Goal: Task Accomplishment & Management: Manage account settings

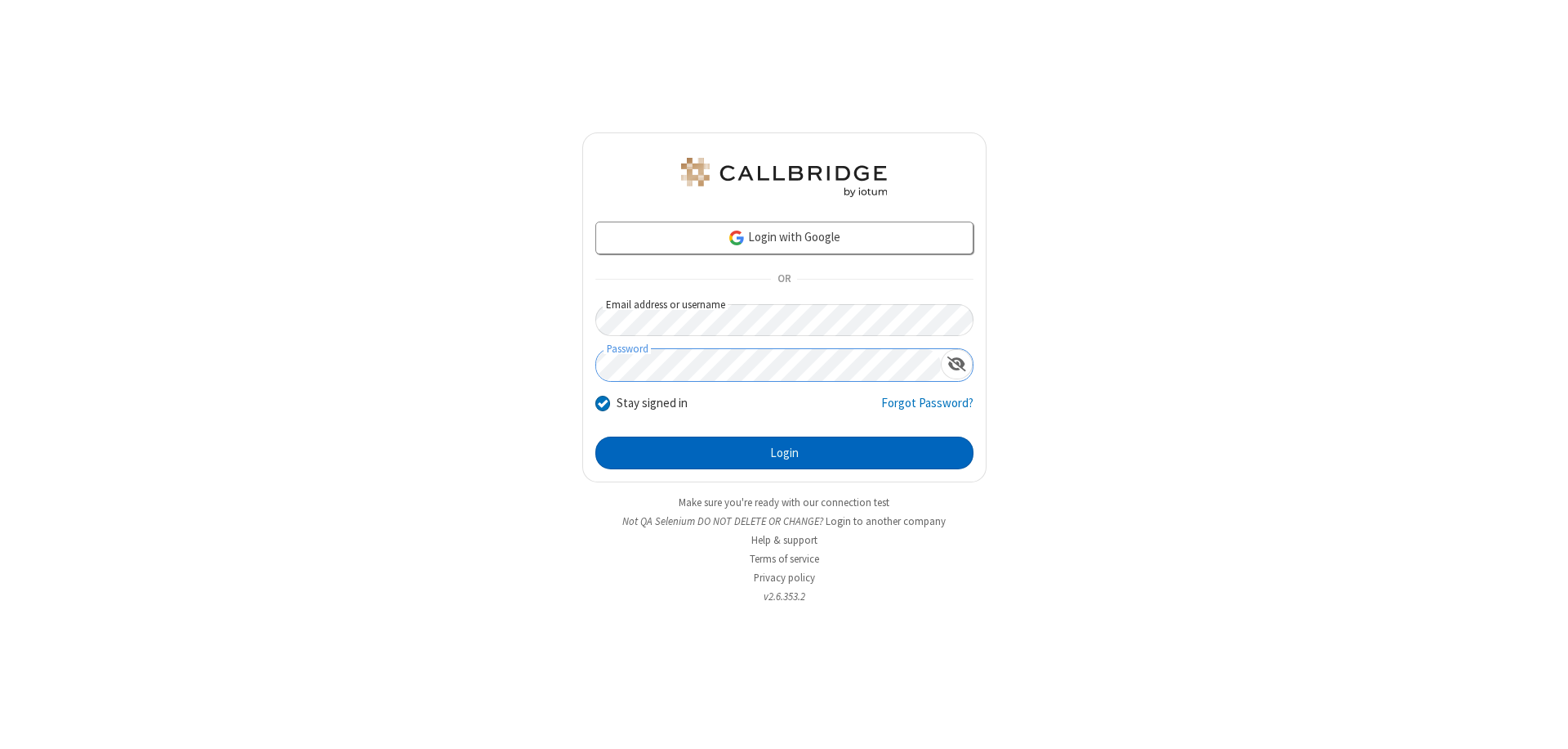
click at [784, 453] on button "Login" at bounding box center [784, 452] width 378 height 32
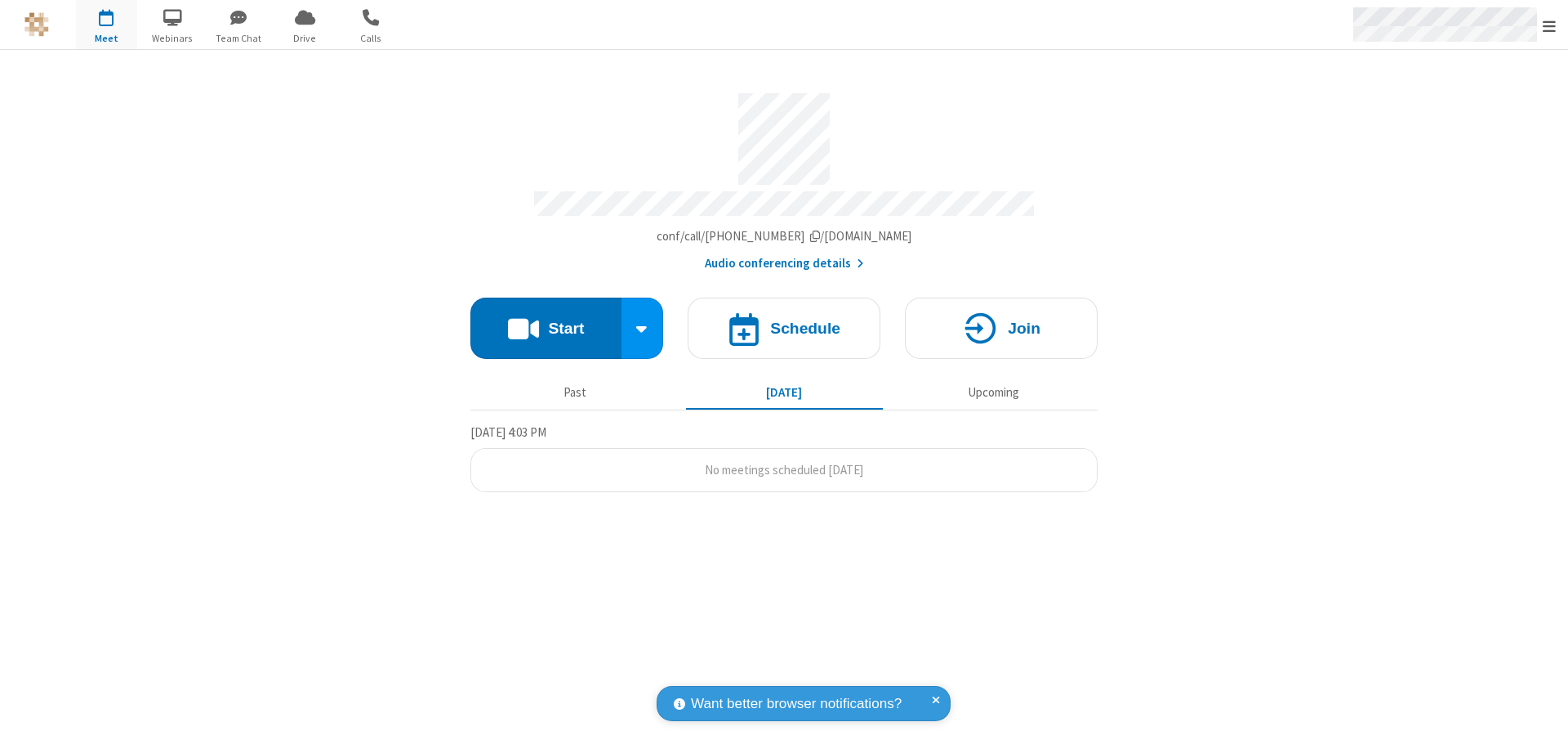
click at [1550, 25] on span "Open menu" at bounding box center [1550, 26] width 13 height 17
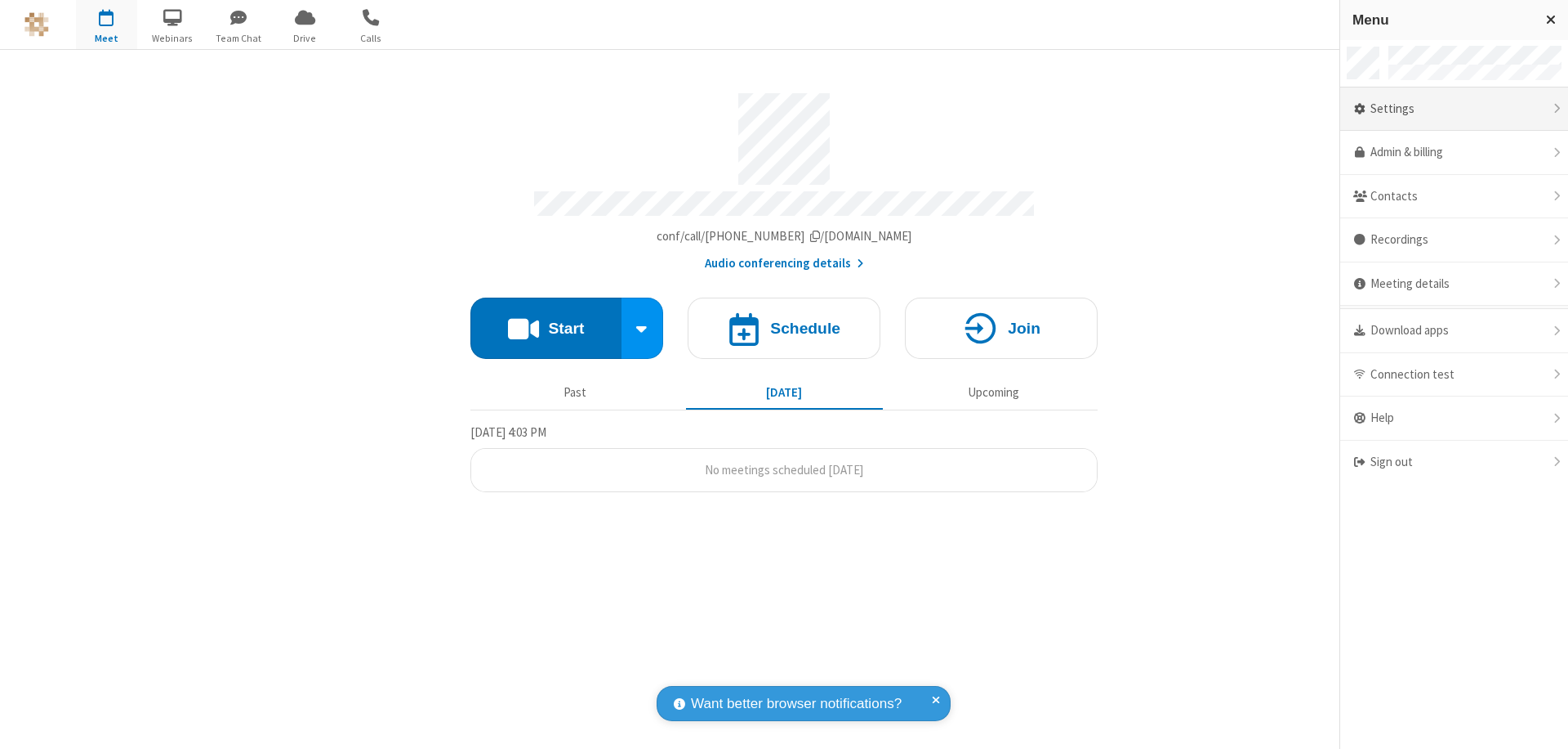
click at [1454, 108] on div "Settings" at bounding box center [1454, 109] width 228 height 44
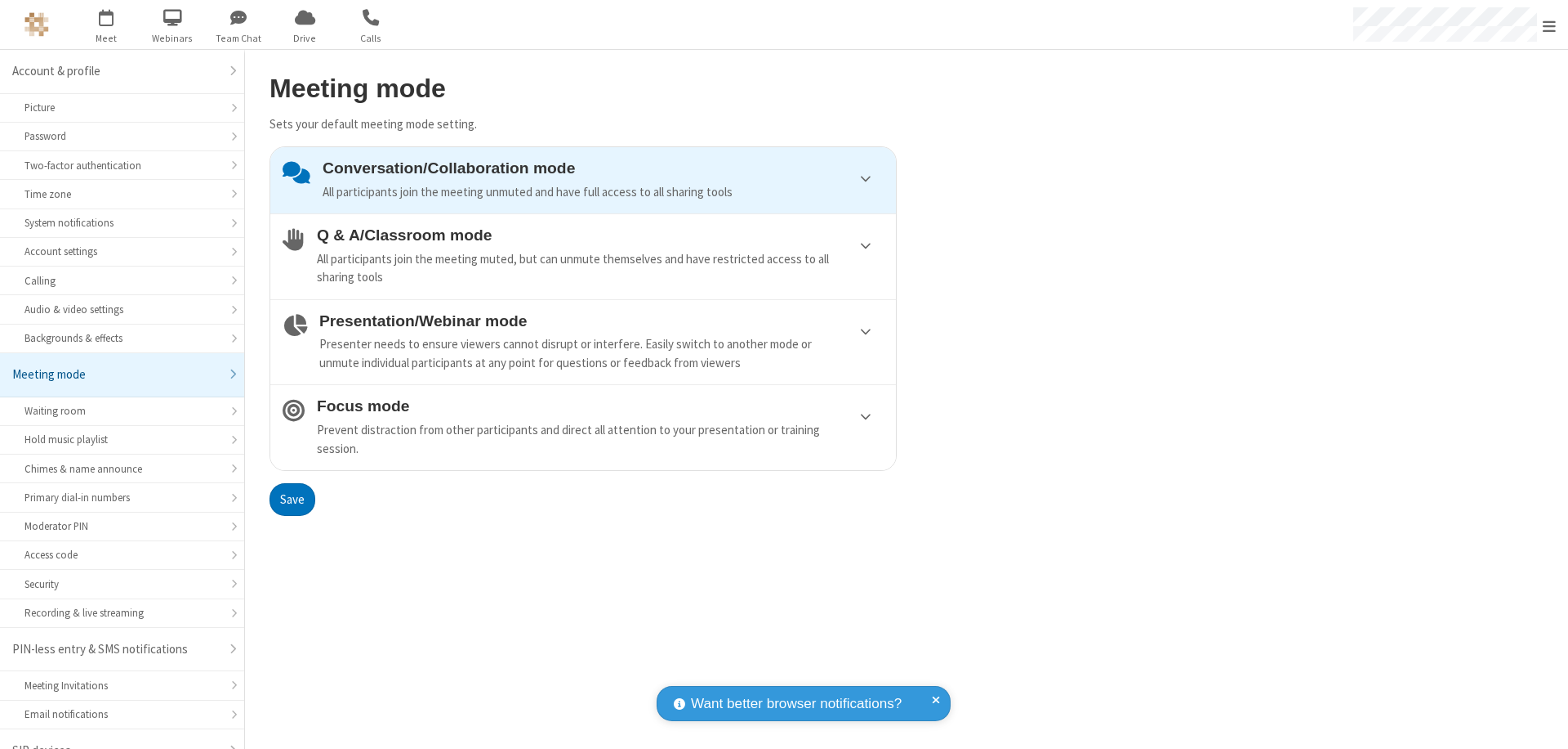
scroll to position [23, 0]
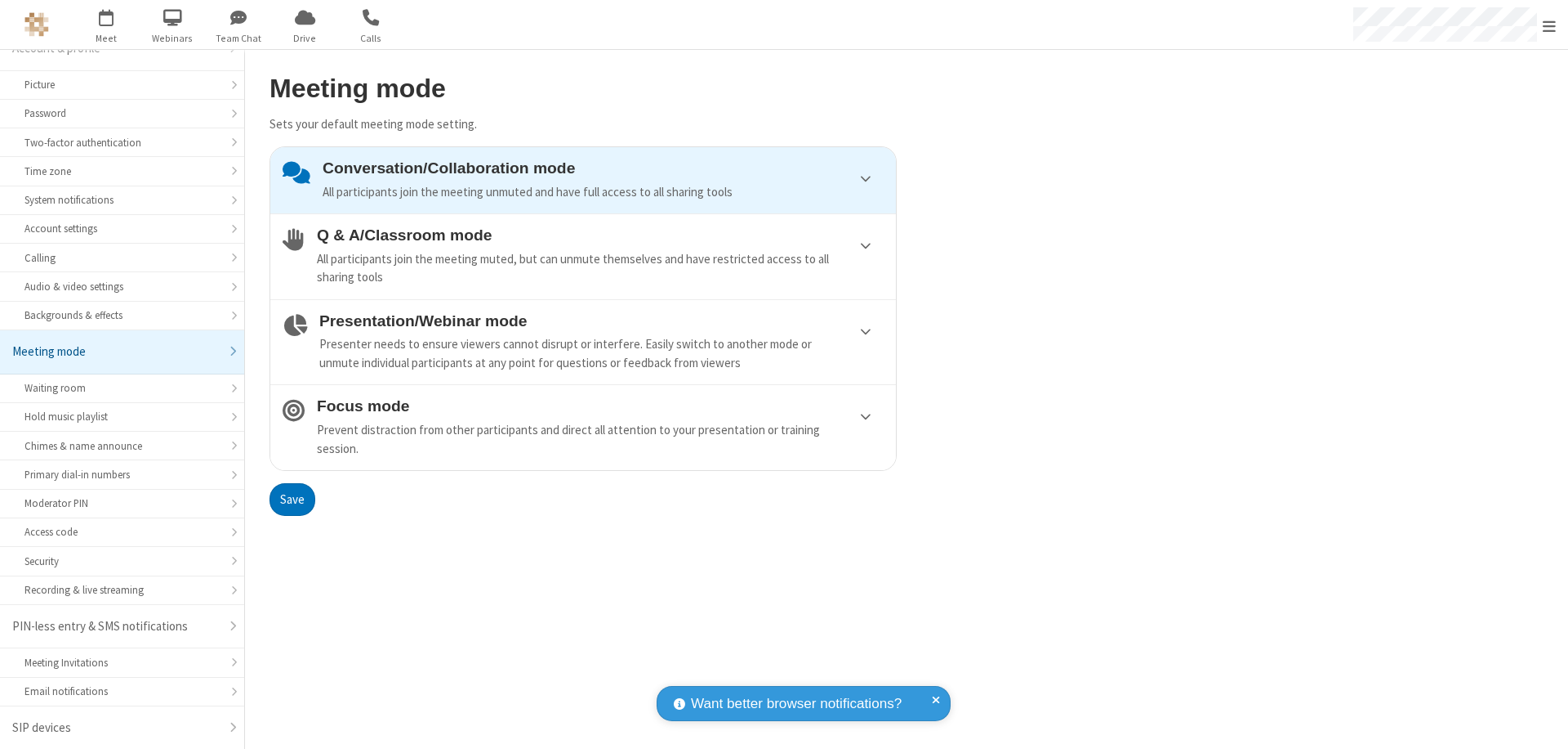
click at [584, 180] on div "Conversation/Collaboration mode All participants join the meeting unmuted and h…" at bounding box center [603, 180] width 561 height 42
click at [292, 498] on button "Save" at bounding box center [293, 499] width 45 height 32
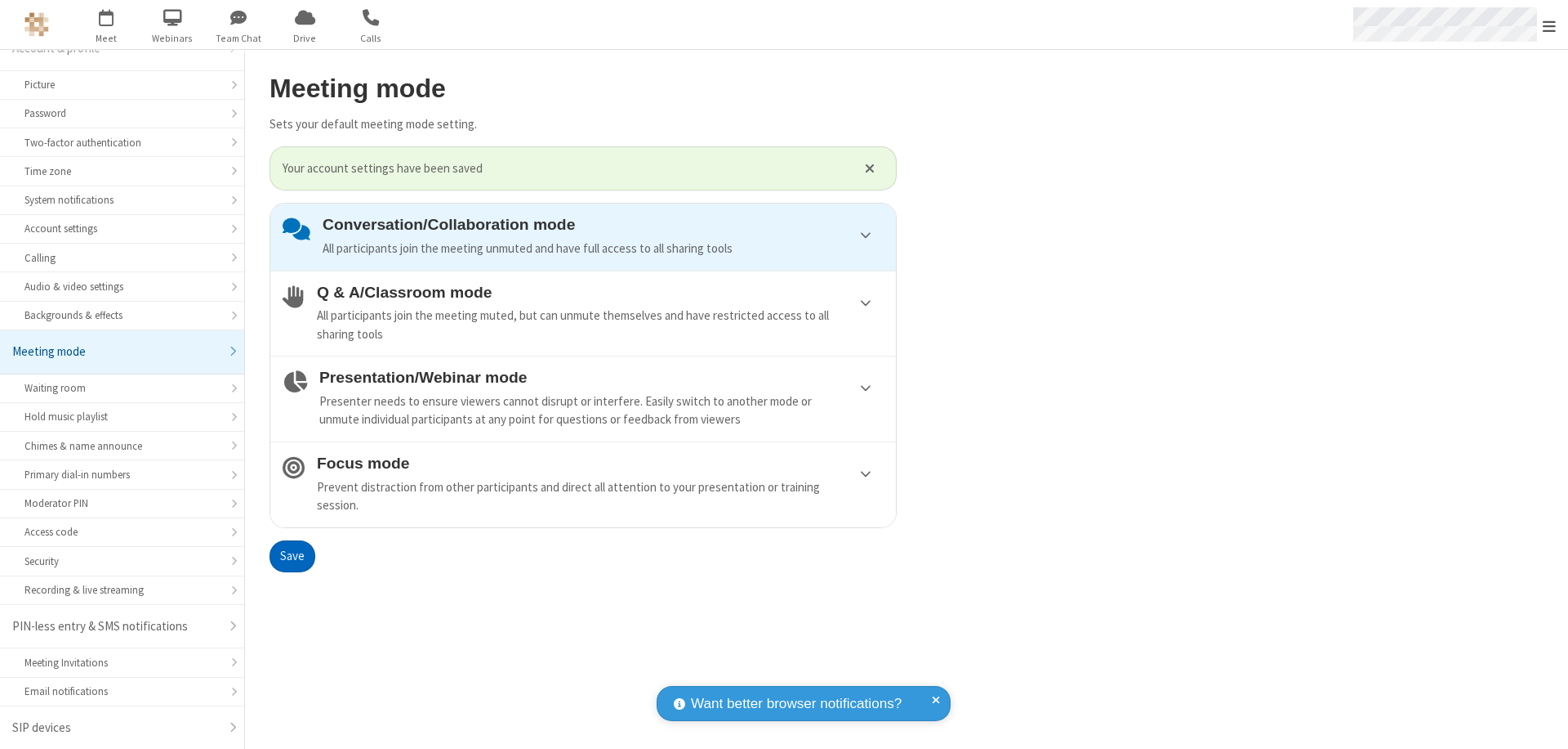
click at [1550, 24] on span "Open menu" at bounding box center [1550, 26] width 13 height 17
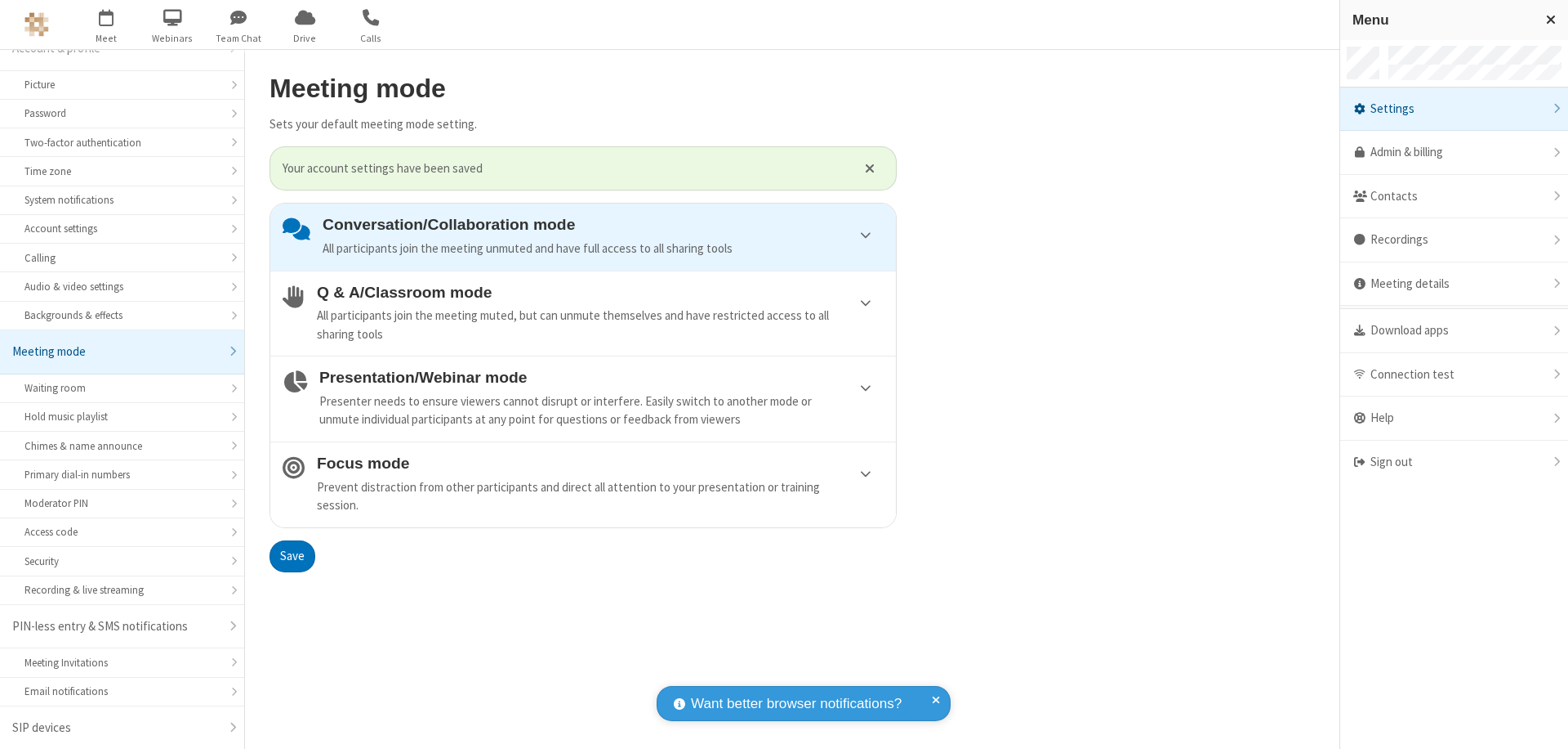
click at [1454, 461] on div "Sign out" at bounding box center [1454, 462] width 228 height 44
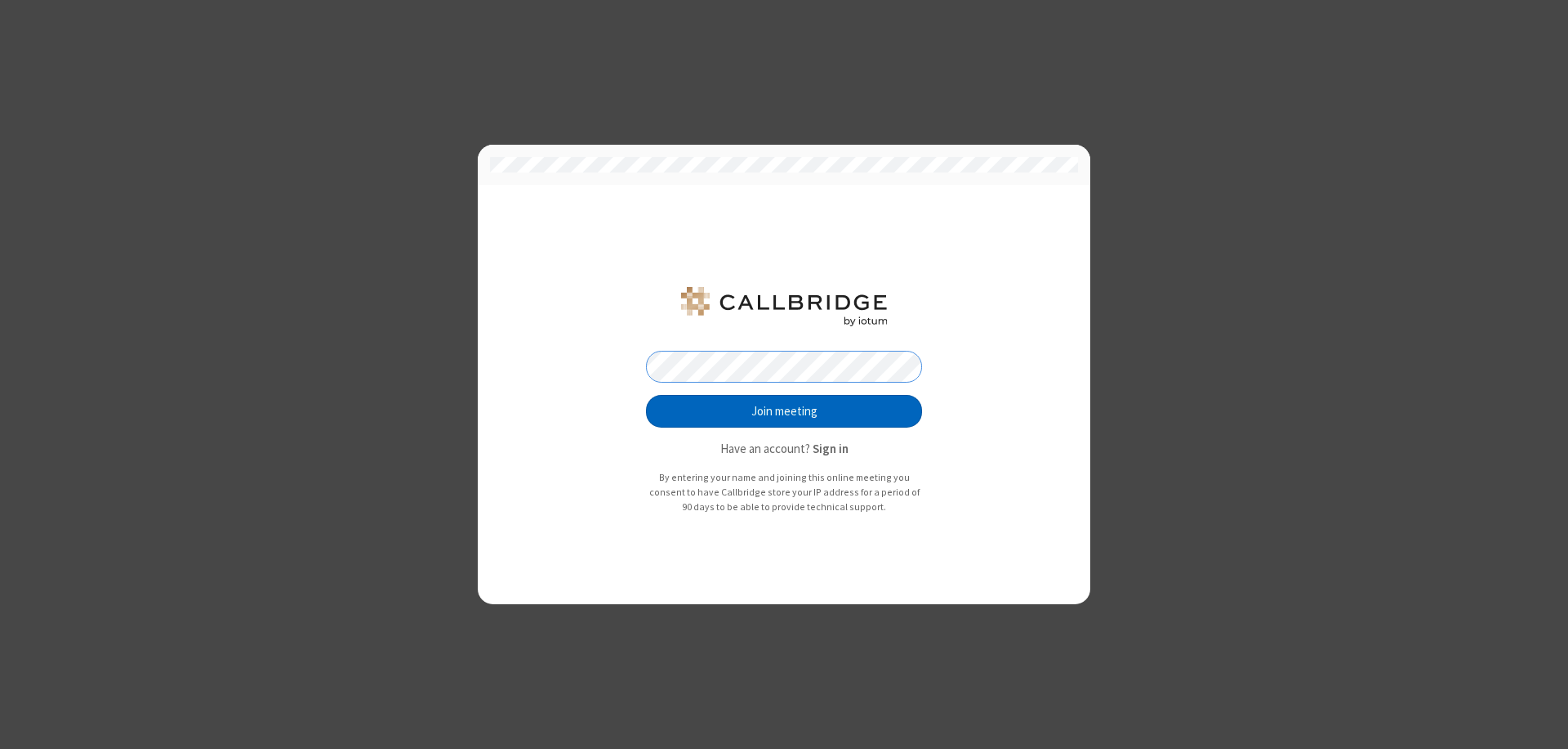
click at [784, 411] on button "Join meeting" at bounding box center [784, 411] width 276 height 32
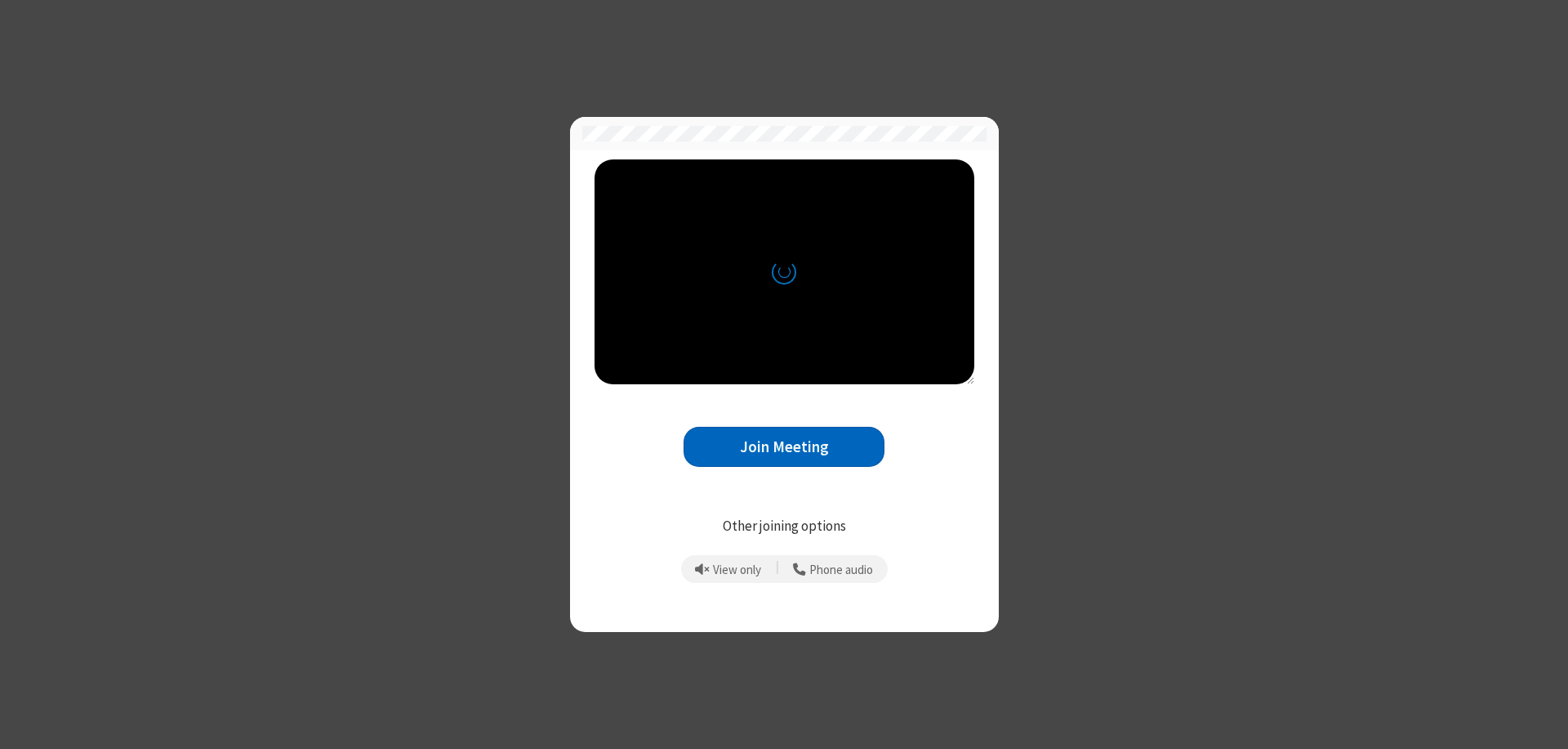
click at [784, 447] on button "Join Meeting" at bounding box center [784, 447] width 201 height 40
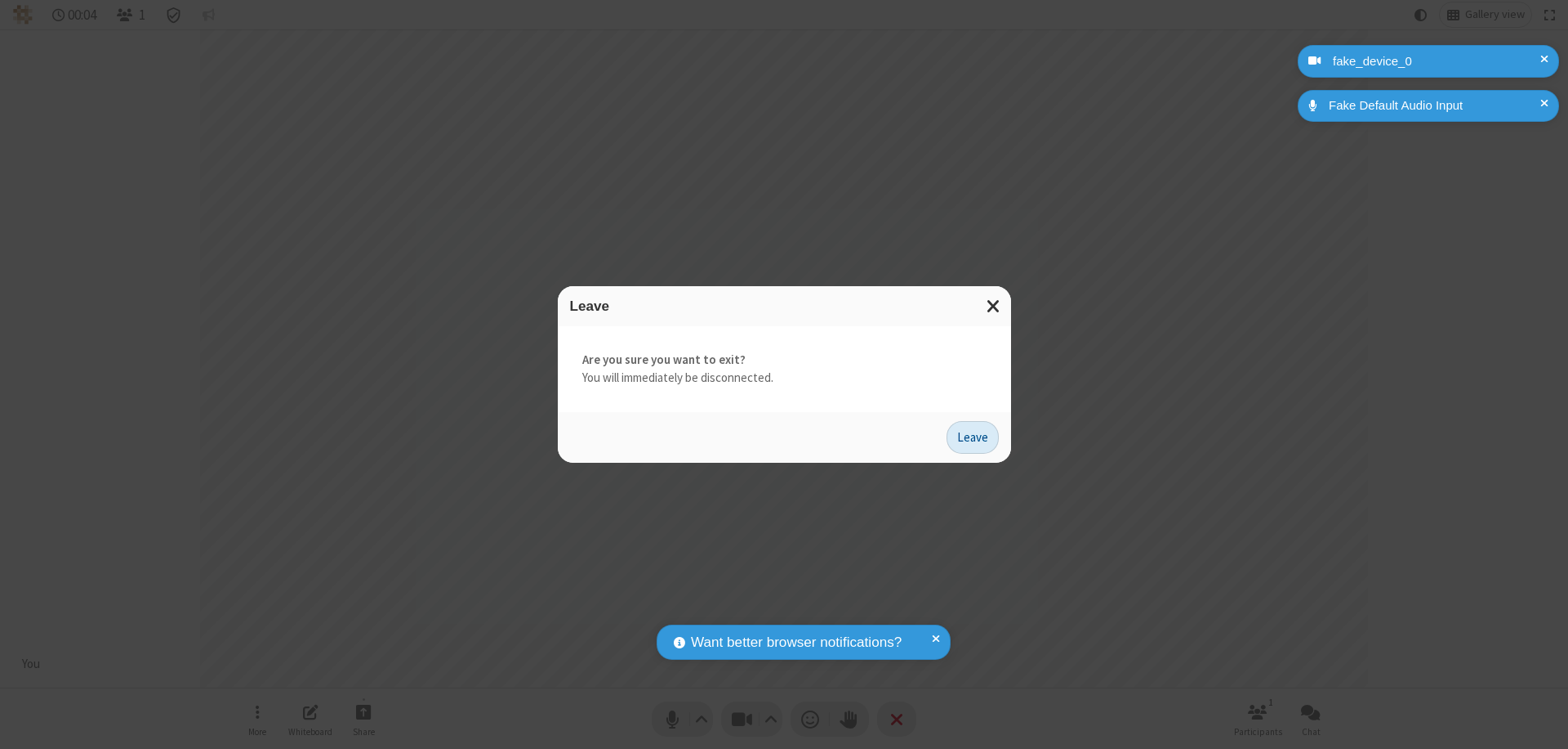
click at [973, 436] on button "Leave" at bounding box center [973, 437] width 52 height 32
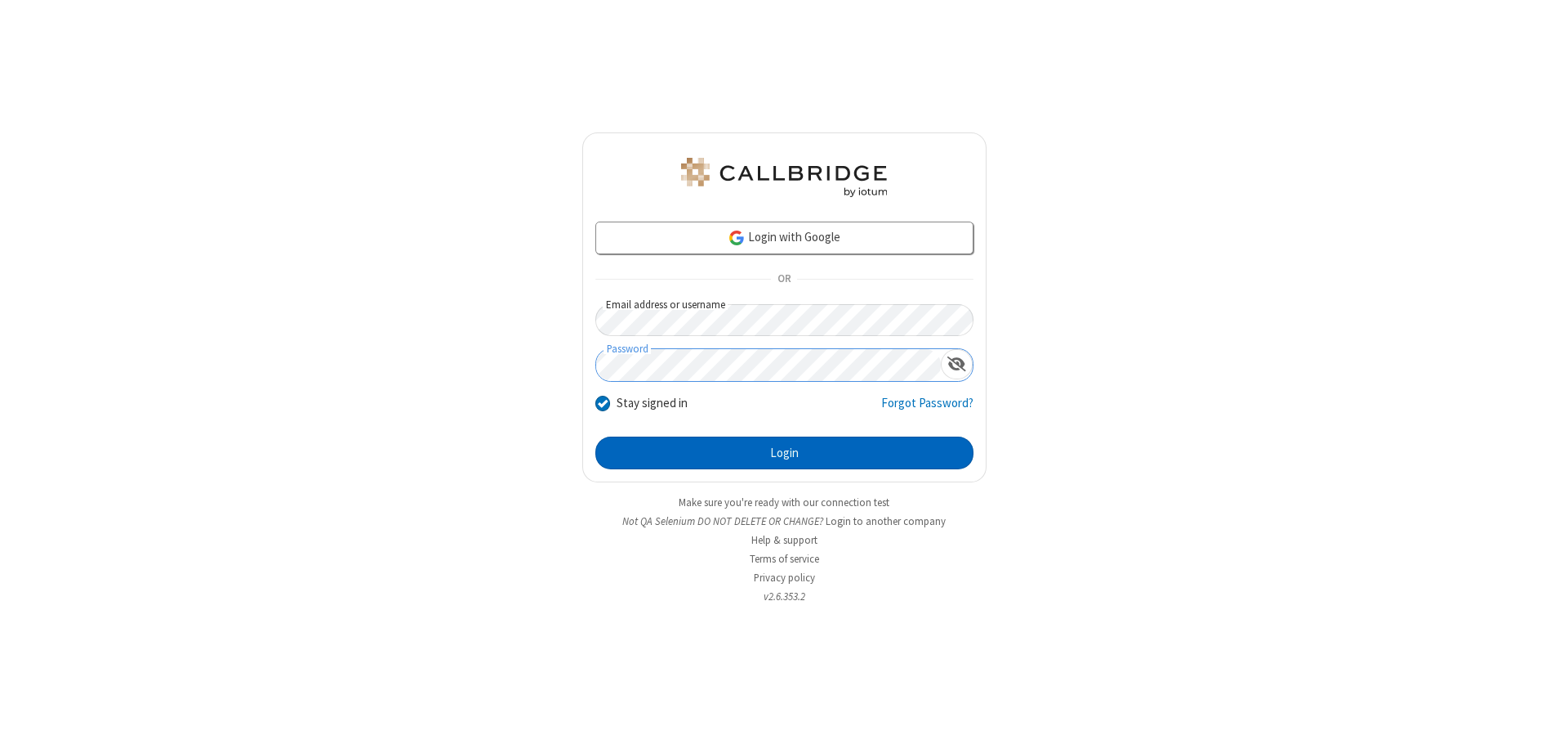
click at [784, 453] on button "Login" at bounding box center [784, 452] width 378 height 32
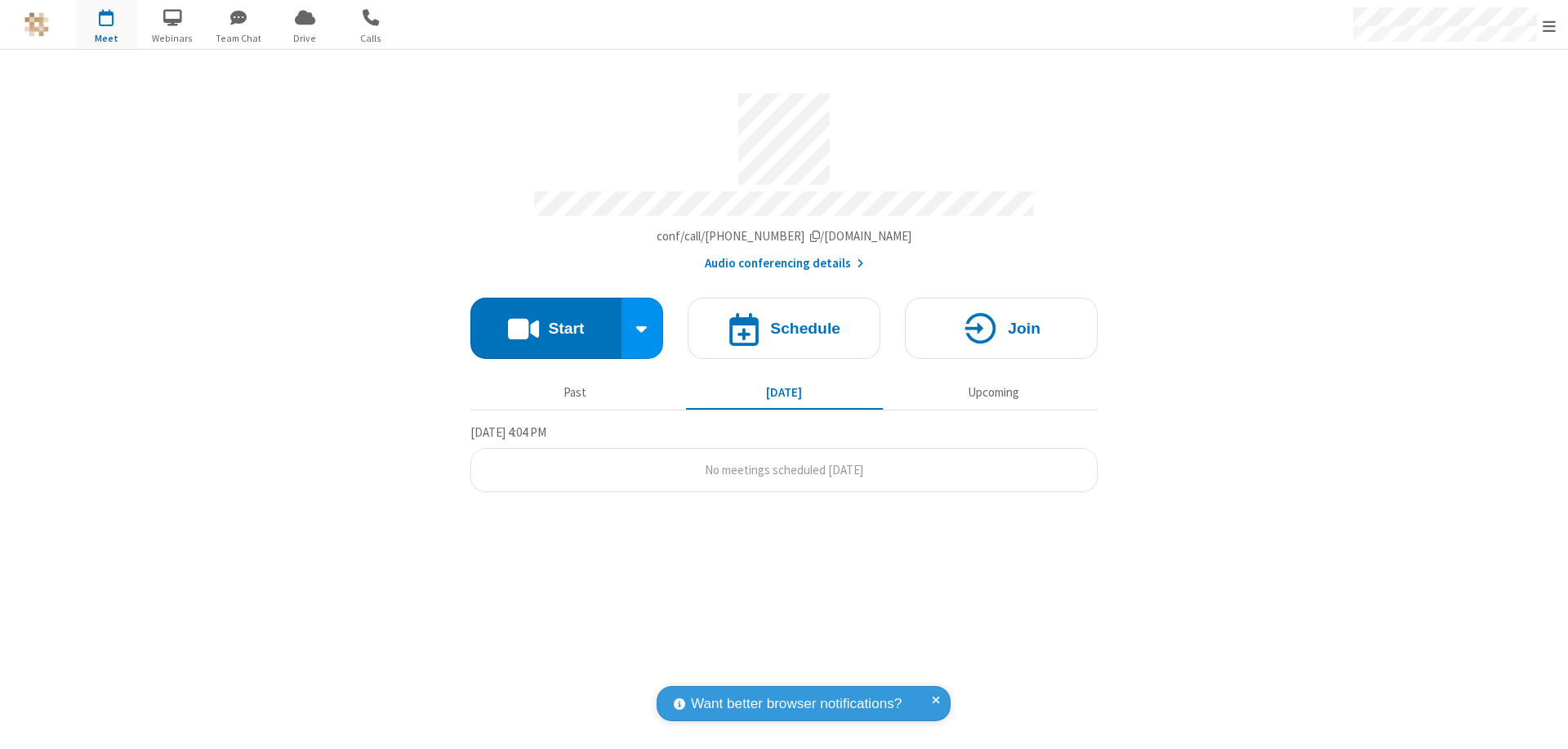
click at [1550, 25] on span "Open menu" at bounding box center [1550, 26] width 13 height 17
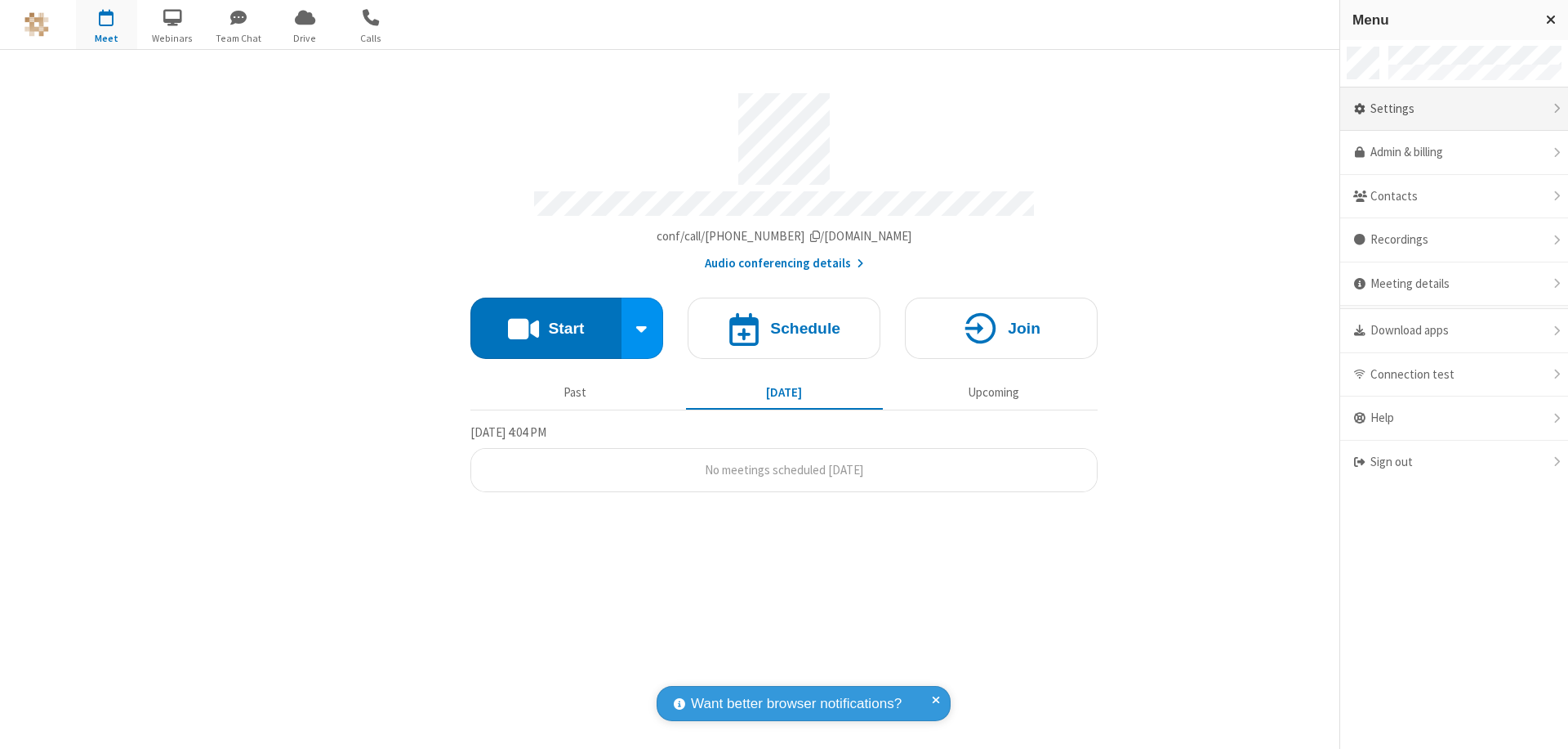
click at [1454, 108] on div "Settings" at bounding box center [1454, 109] width 228 height 44
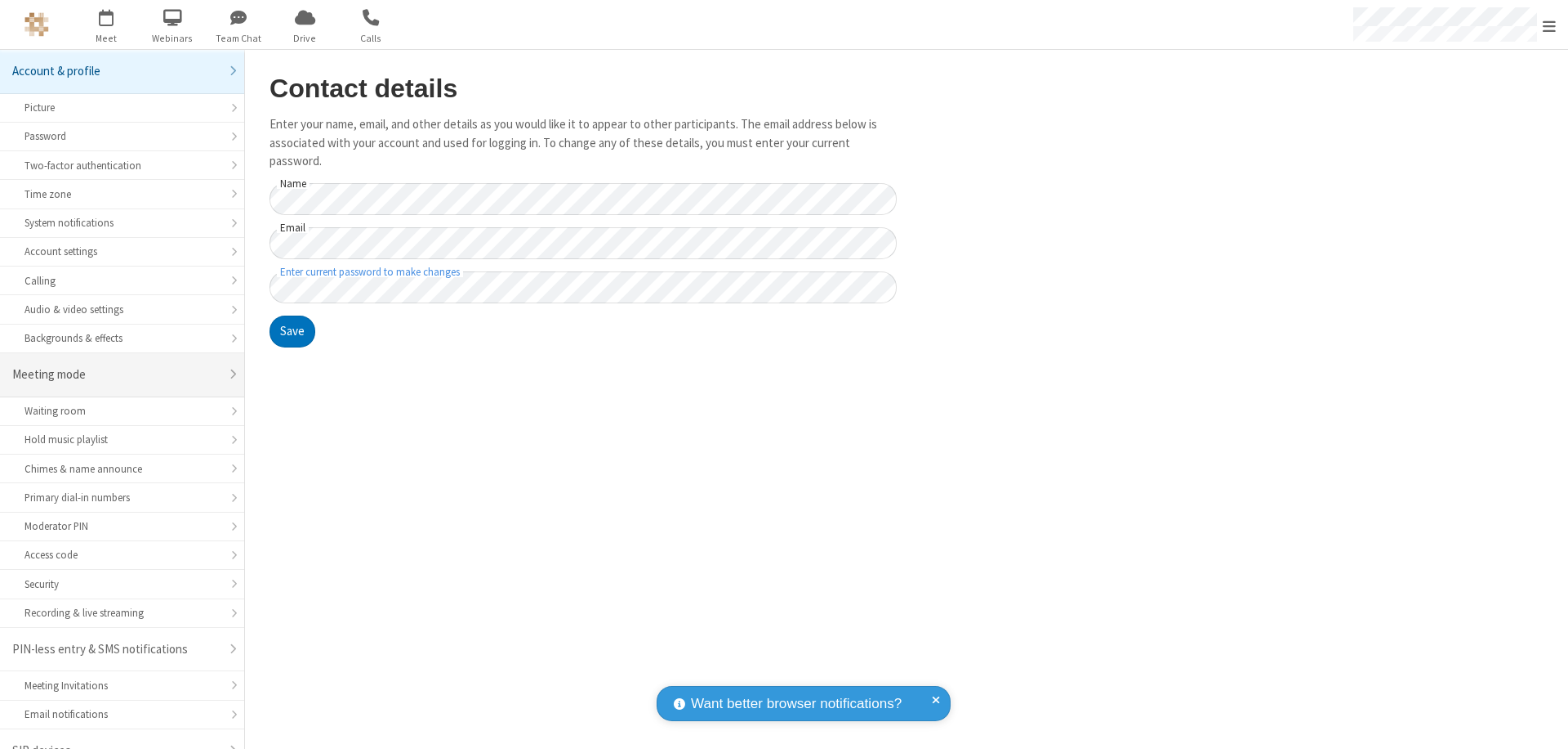
click at [116, 365] on div "Meeting mode" at bounding box center [116, 375] width 208 height 19
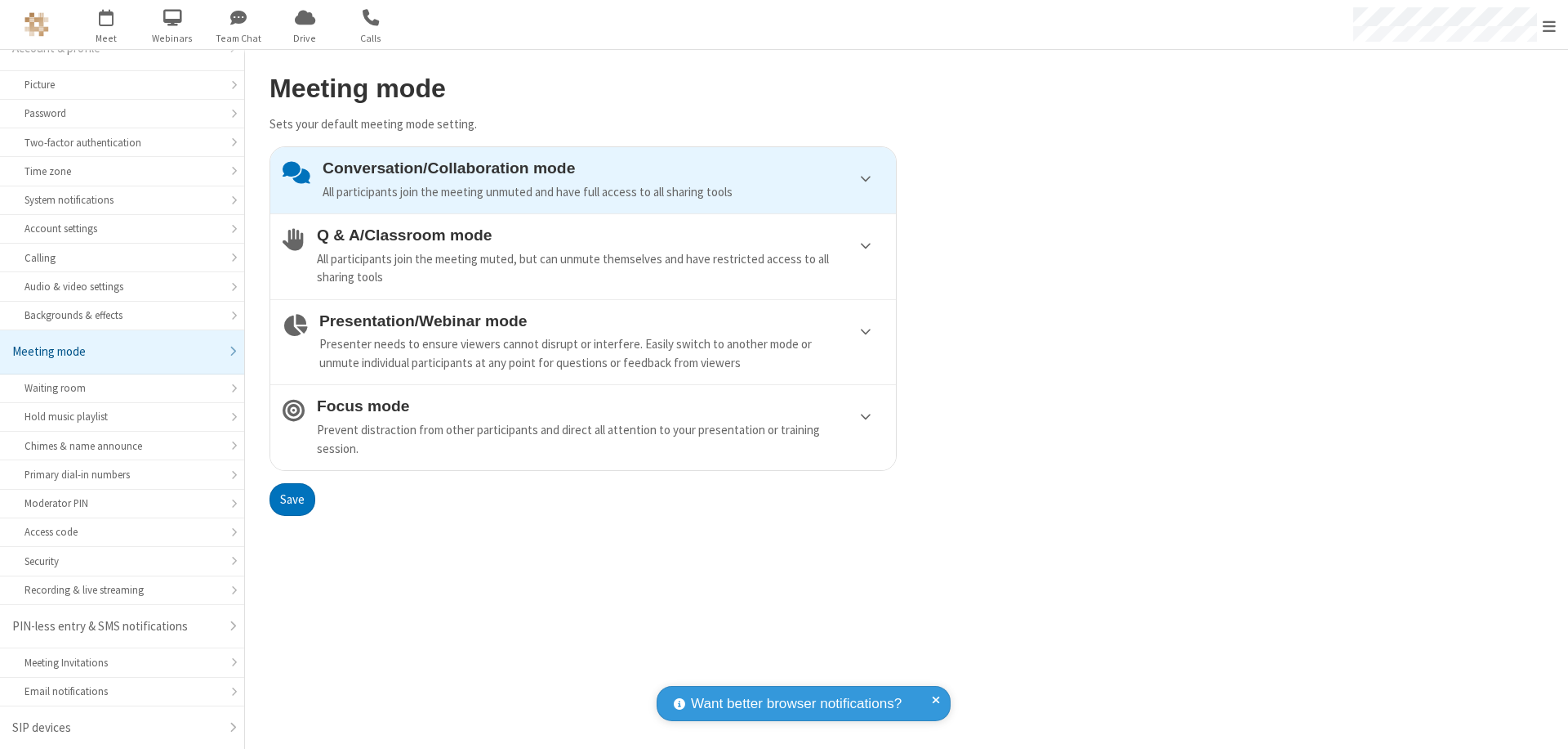
click at [584, 180] on div "Conversation/Collaboration mode All participants join the meeting unmuted and h…" at bounding box center [603, 180] width 561 height 42
click at [292, 498] on button "Save" at bounding box center [293, 499] width 45 height 32
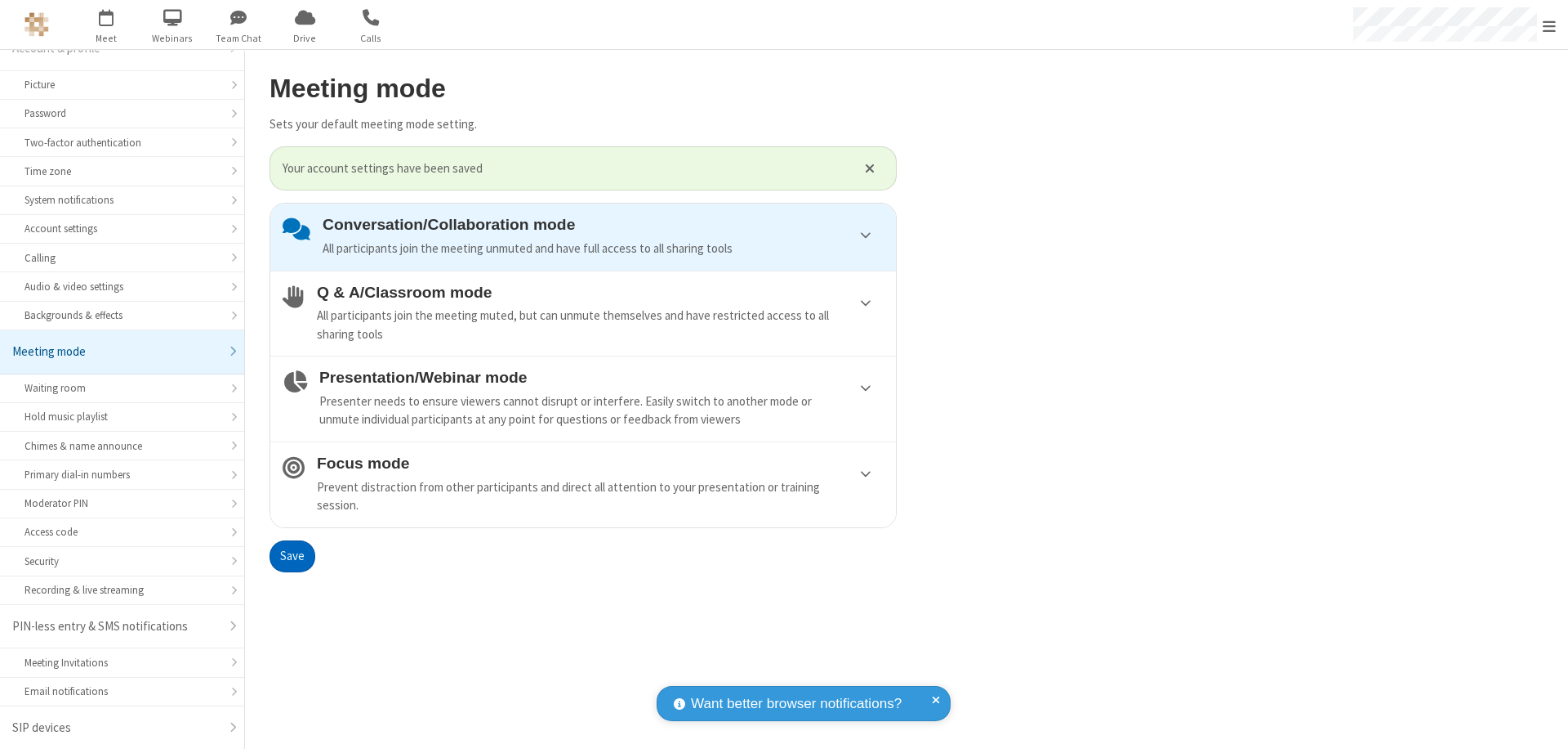
click at [1550, 24] on span "Open menu" at bounding box center [1550, 26] width 13 height 17
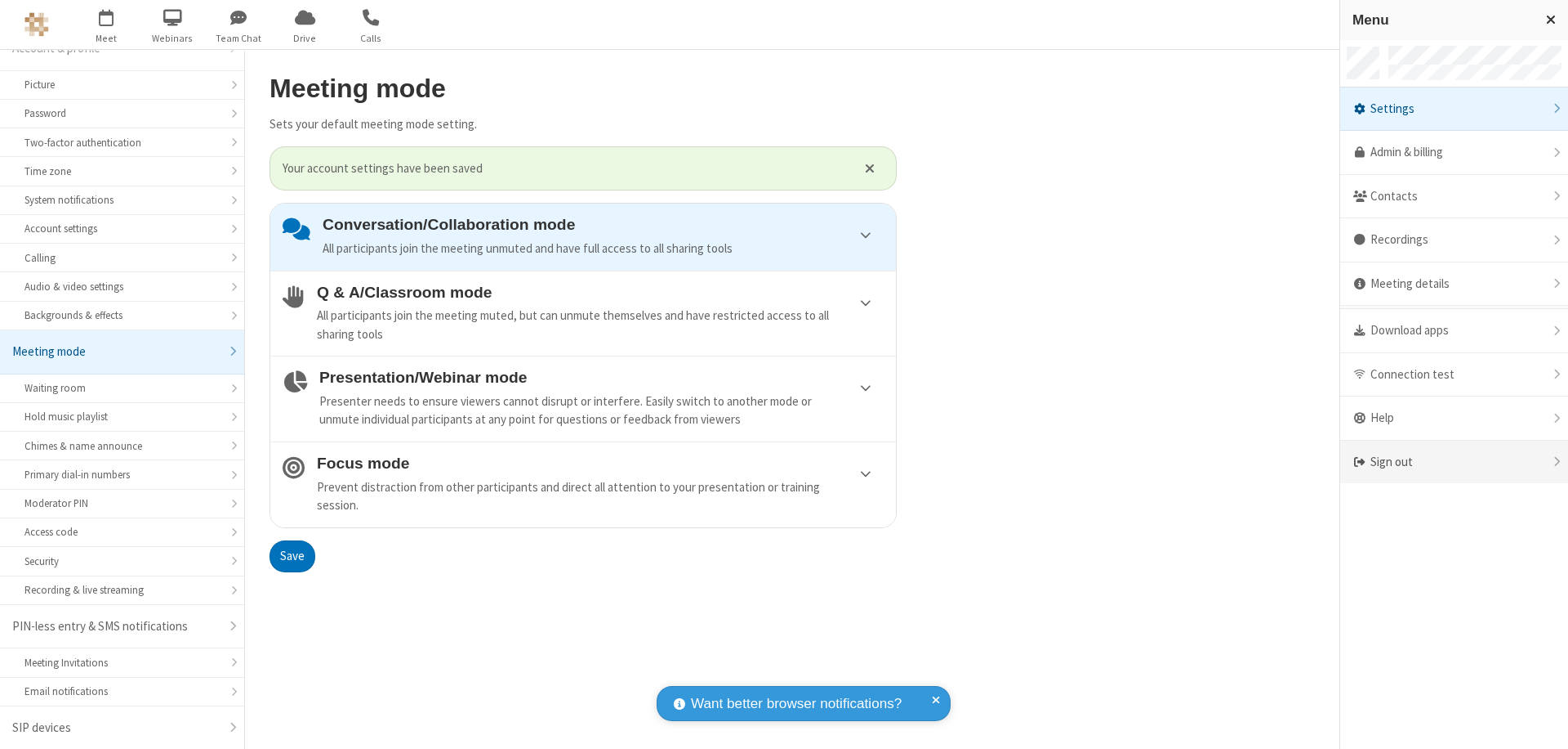
click at [1461, 461] on div "Sign out" at bounding box center [1454, 462] width 228 height 44
